Goal: Find specific page/section: Find specific page/section

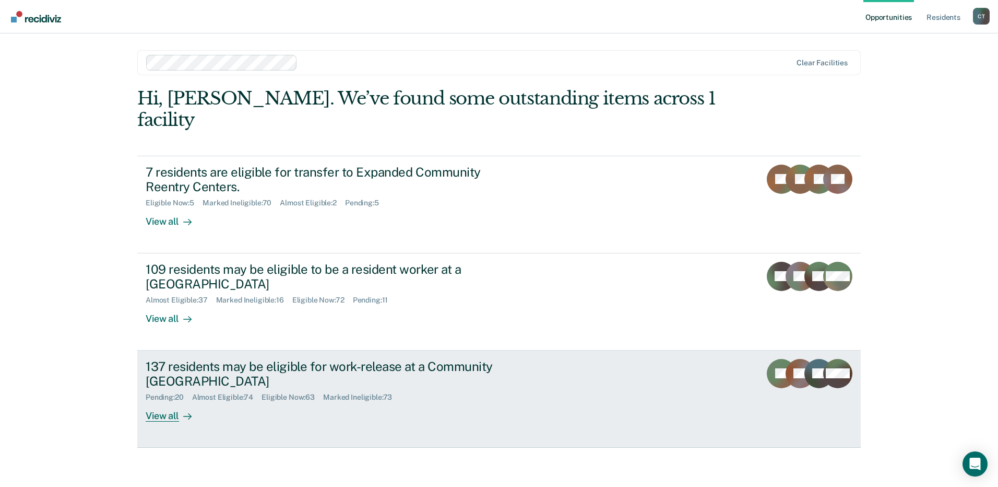
click at [303, 389] on div "137 residents may be eligible for work-release at a Community Reentry Center Pe…" at bounding box center [342, 390] width 392 height 63
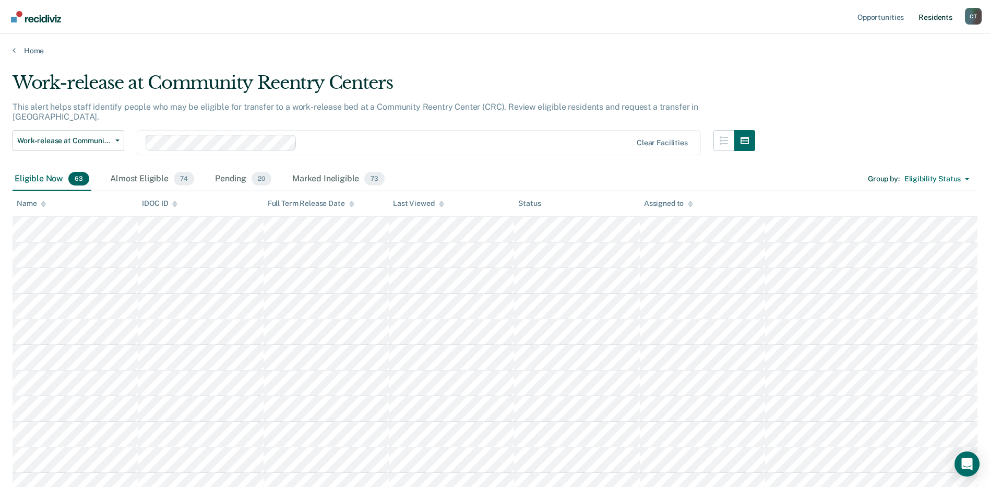
click at [930, 19] on link "Resident s" at bounding box center [936, 16] width 38 height 33
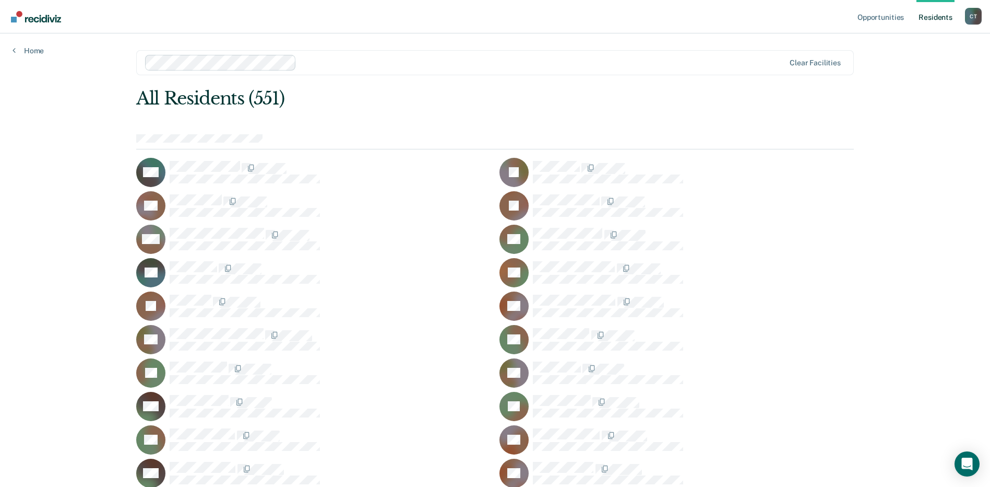
scroll to position [3531, 0]
